Goal: Complete application form

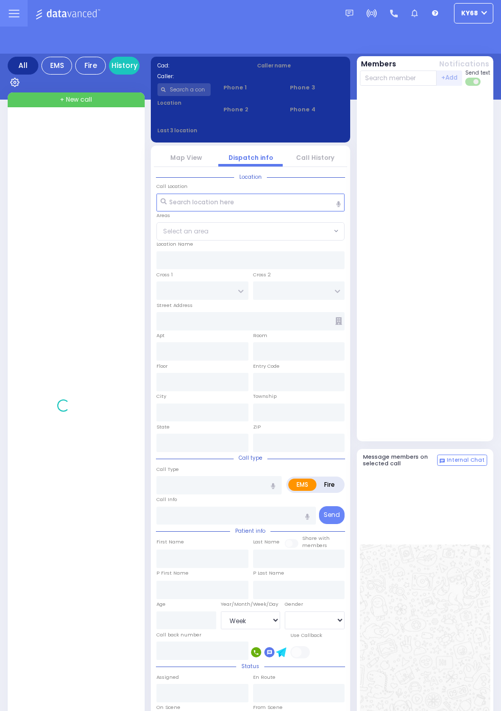
select select "Week"
select select "[DEMOGRAPHIC_DATA]"
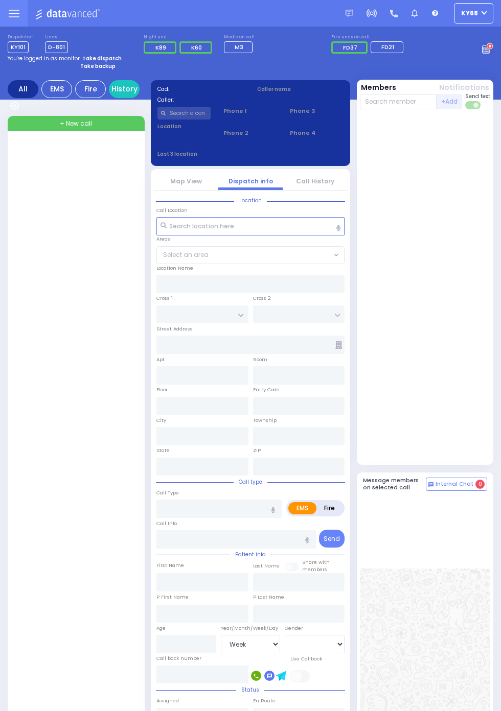
select select "Week"
select select "[DEMOGRAPHIC_DATA]"
click at [493, 50] on circle at bounding box center [489, 46] width 7 height 7
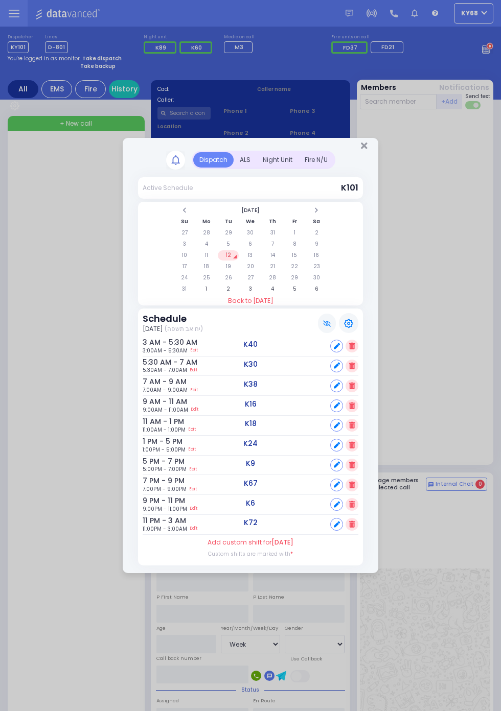
click at [257, 168] on div "ALS" at bounding box center [245, 159] width 23 height 15
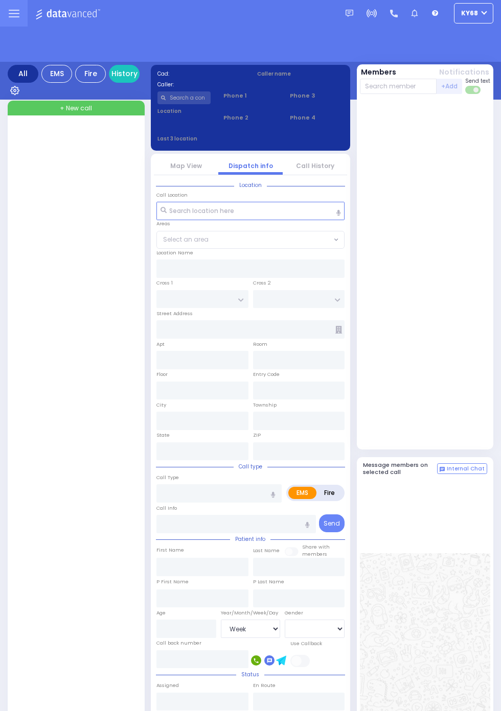
select select "Week"
select select "[DEMOGRAPHIC_DATA]"
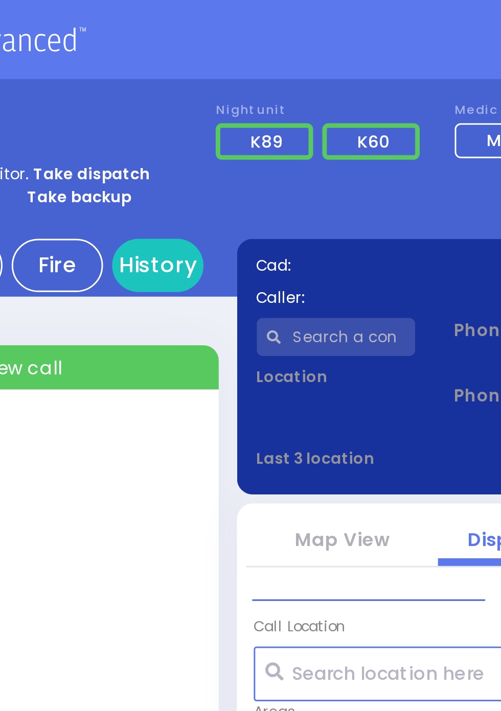
scroll to position [1, 0]
